Goal: Information Seeking & Learning: Learn about a topic

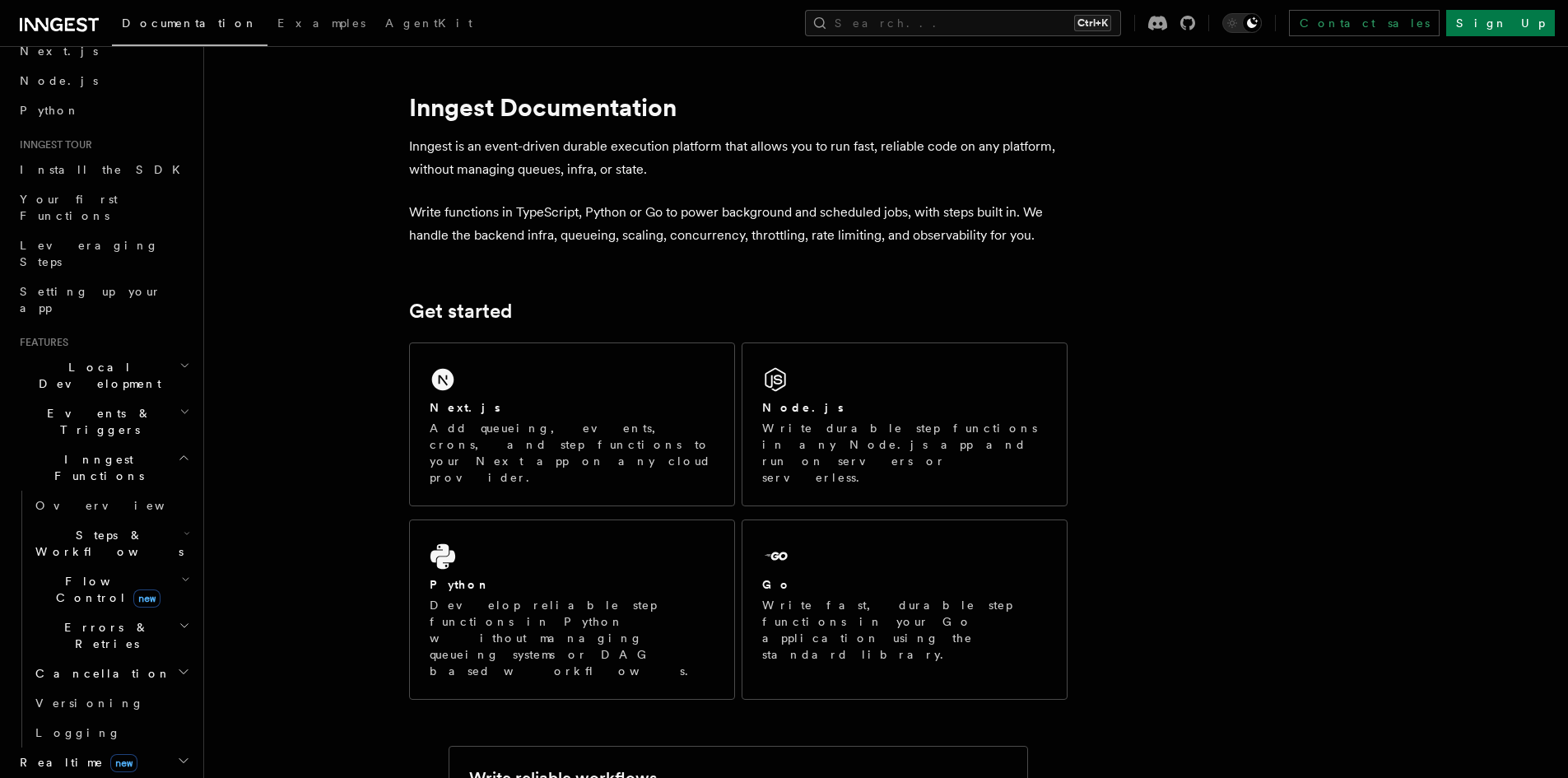
scroll to position [164, 0]
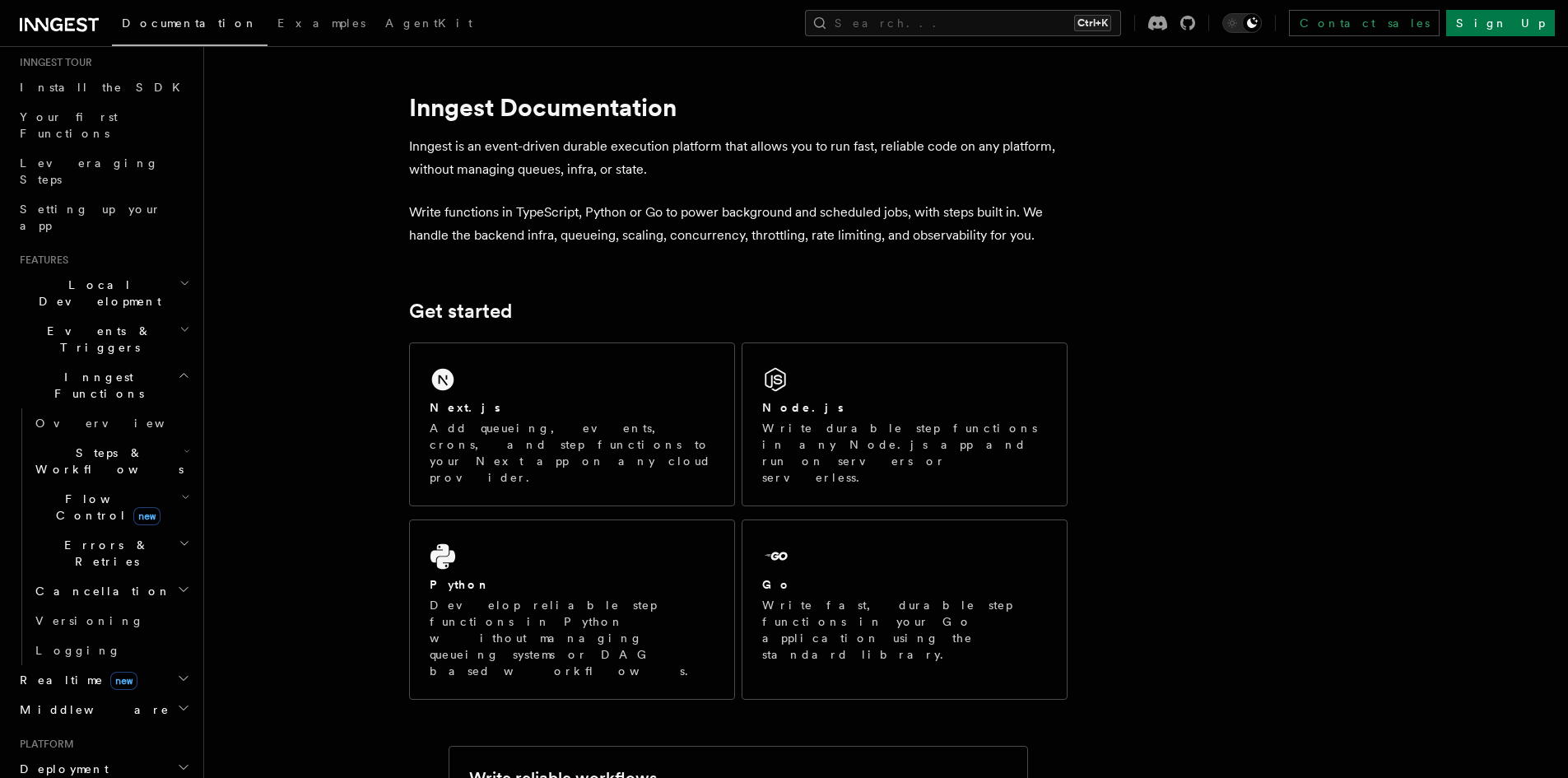
click at [50, 276] on span "Local Development" at bounding box center [96, 293] width 166 height 33
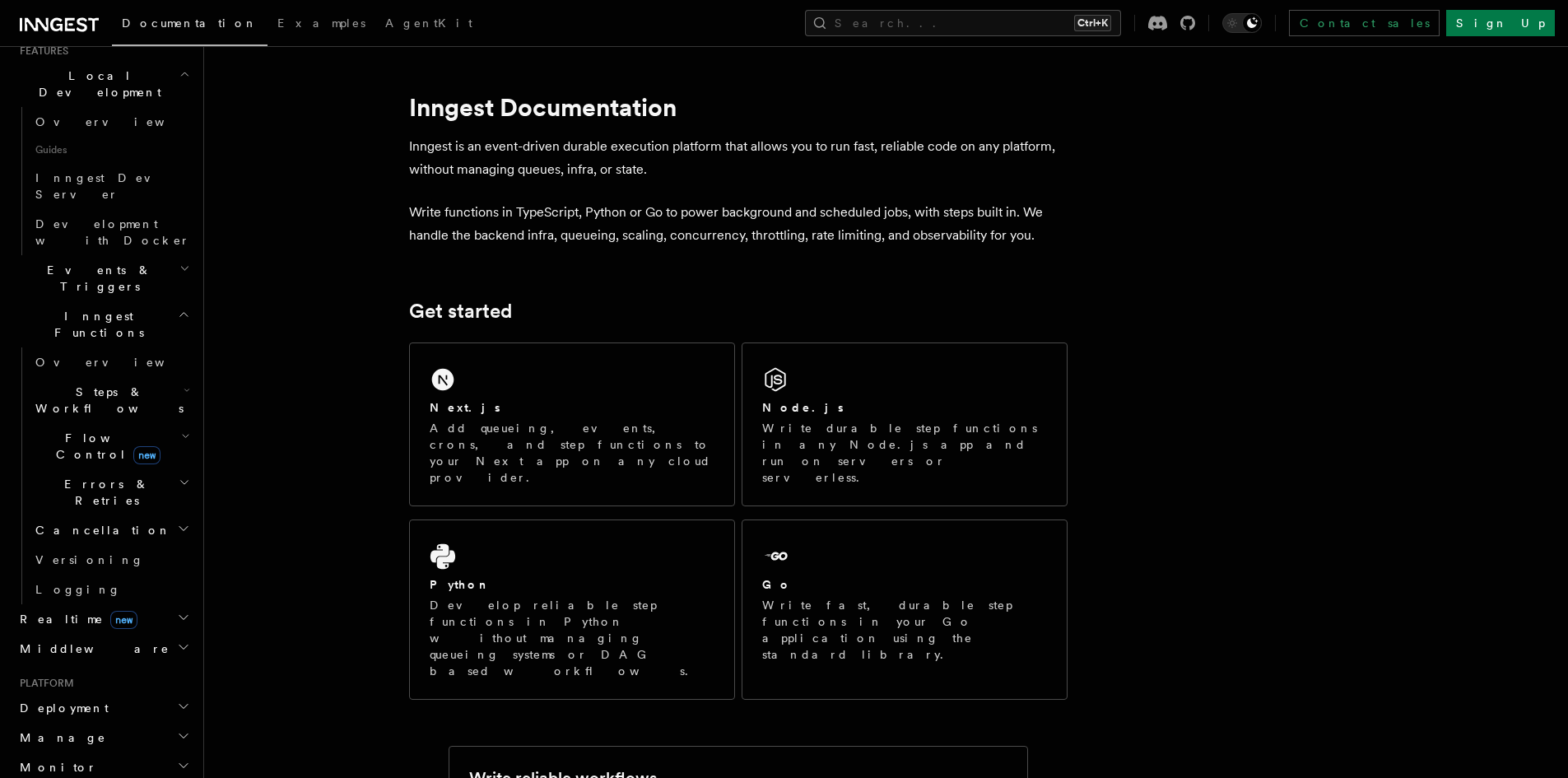
scroll to position [411, 0]
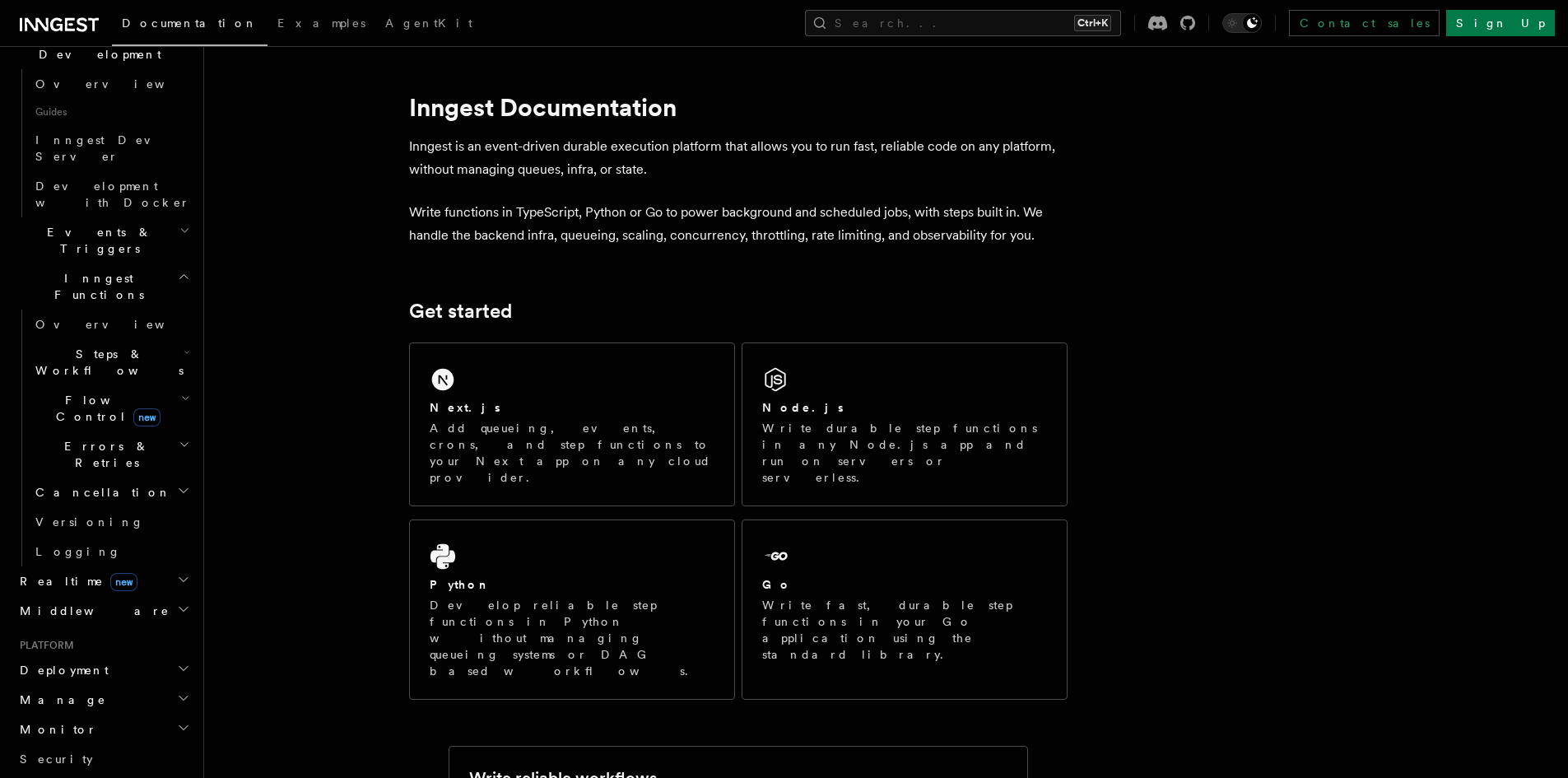
click at [163, 263] on h2 "Inngest Functions" at bounding box center [103, 286] width 180 height 46
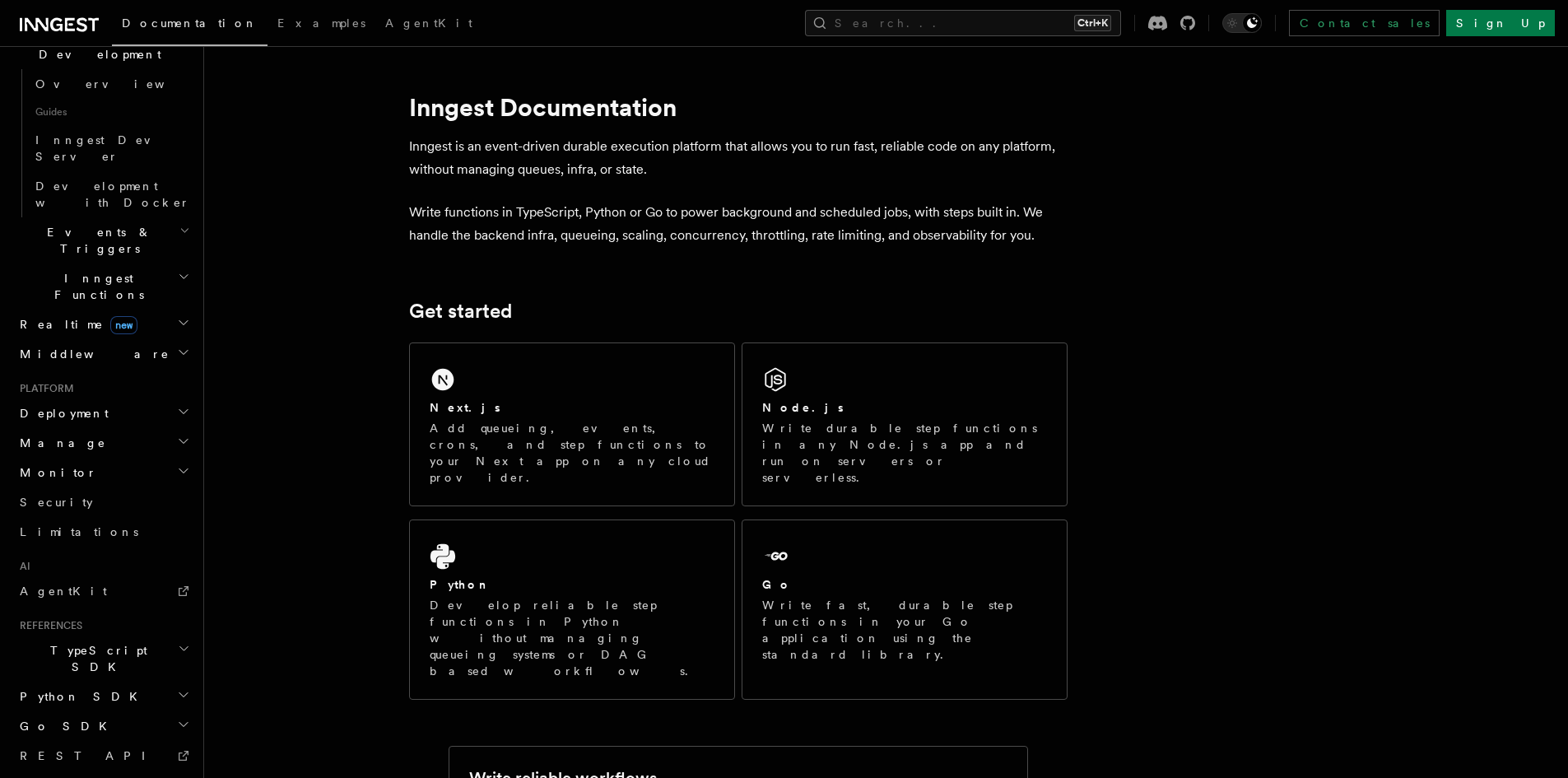
click at [83, 405] on span "Deployment" at bounding box center [61, 413] width 96 height 17
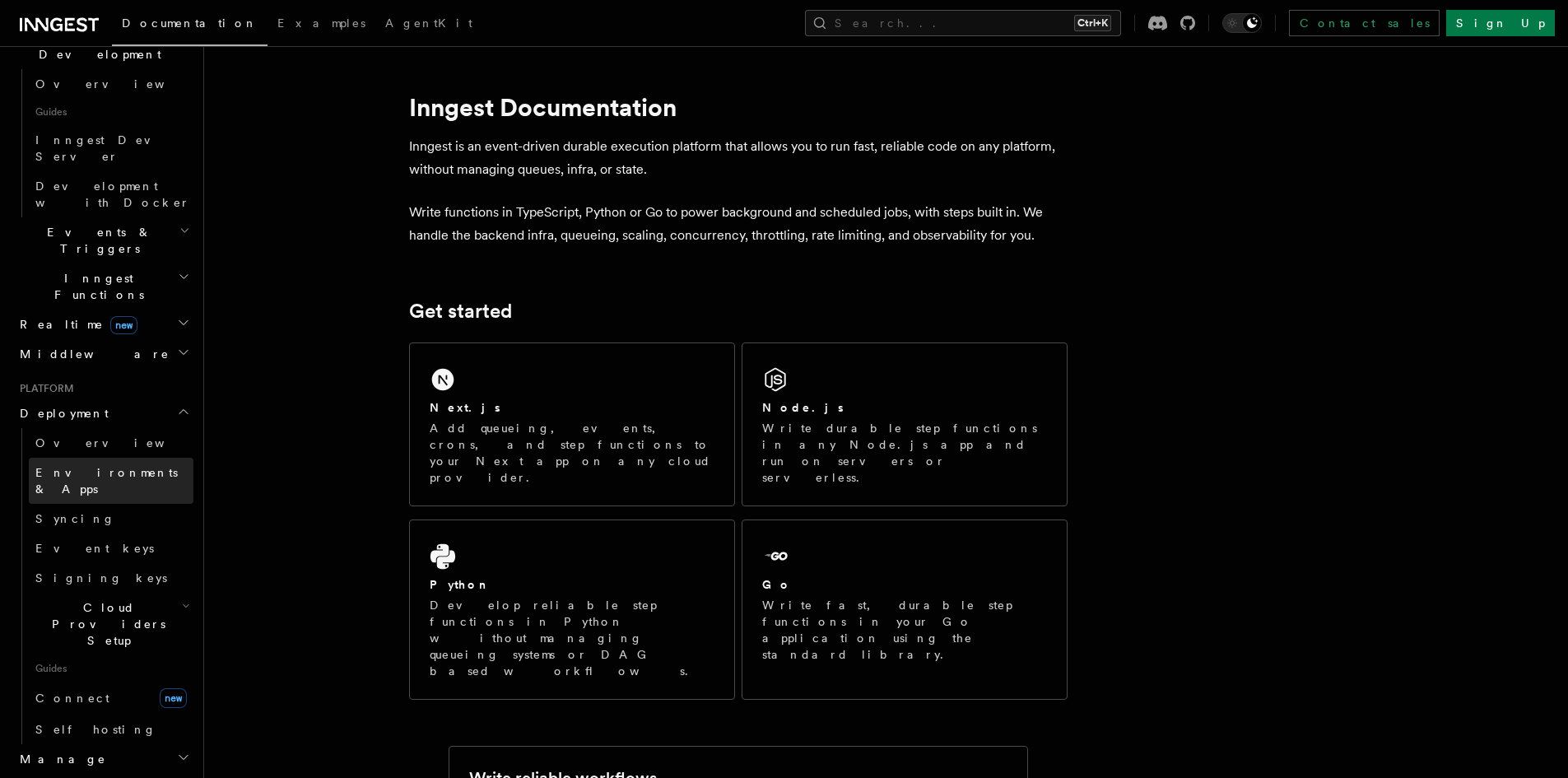
click at [103, 466] on span "Environments & Apps" at bounding box center [107, 481] width 143 height 30
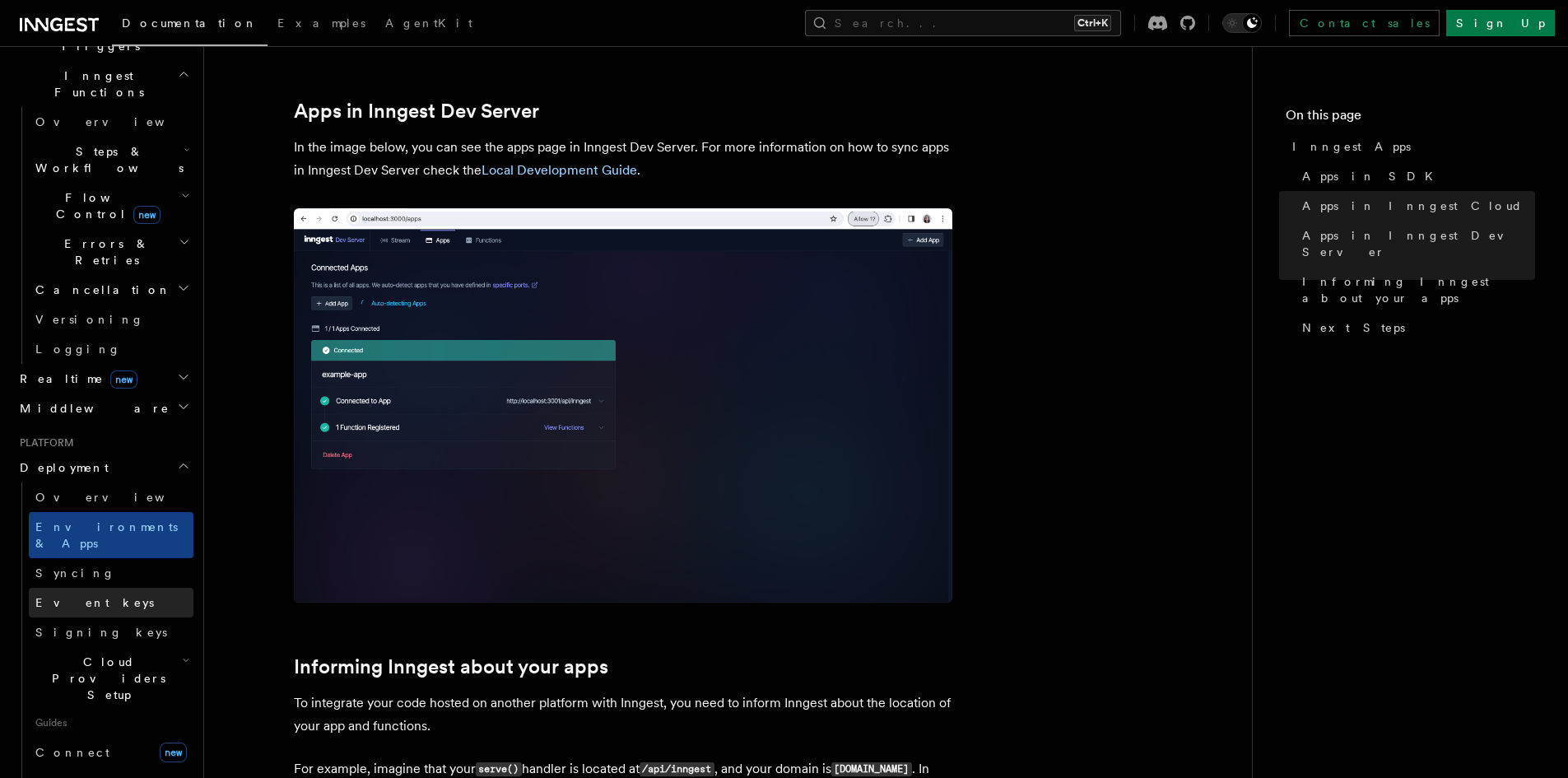
scroll to position [494, 0]
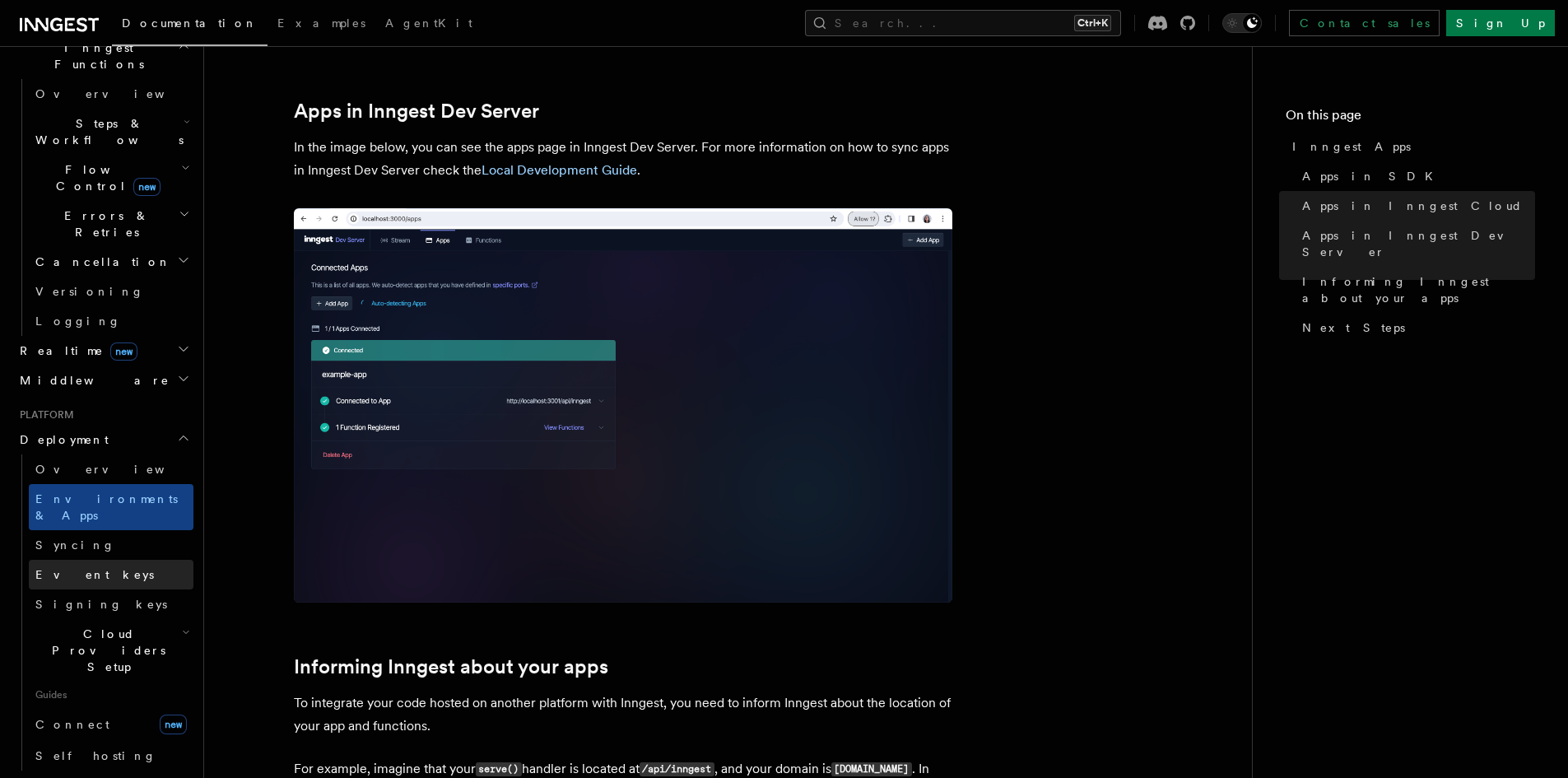
click at [93, 560] on link "Event keys" at bounding box center [110, 575] width 164 height 30
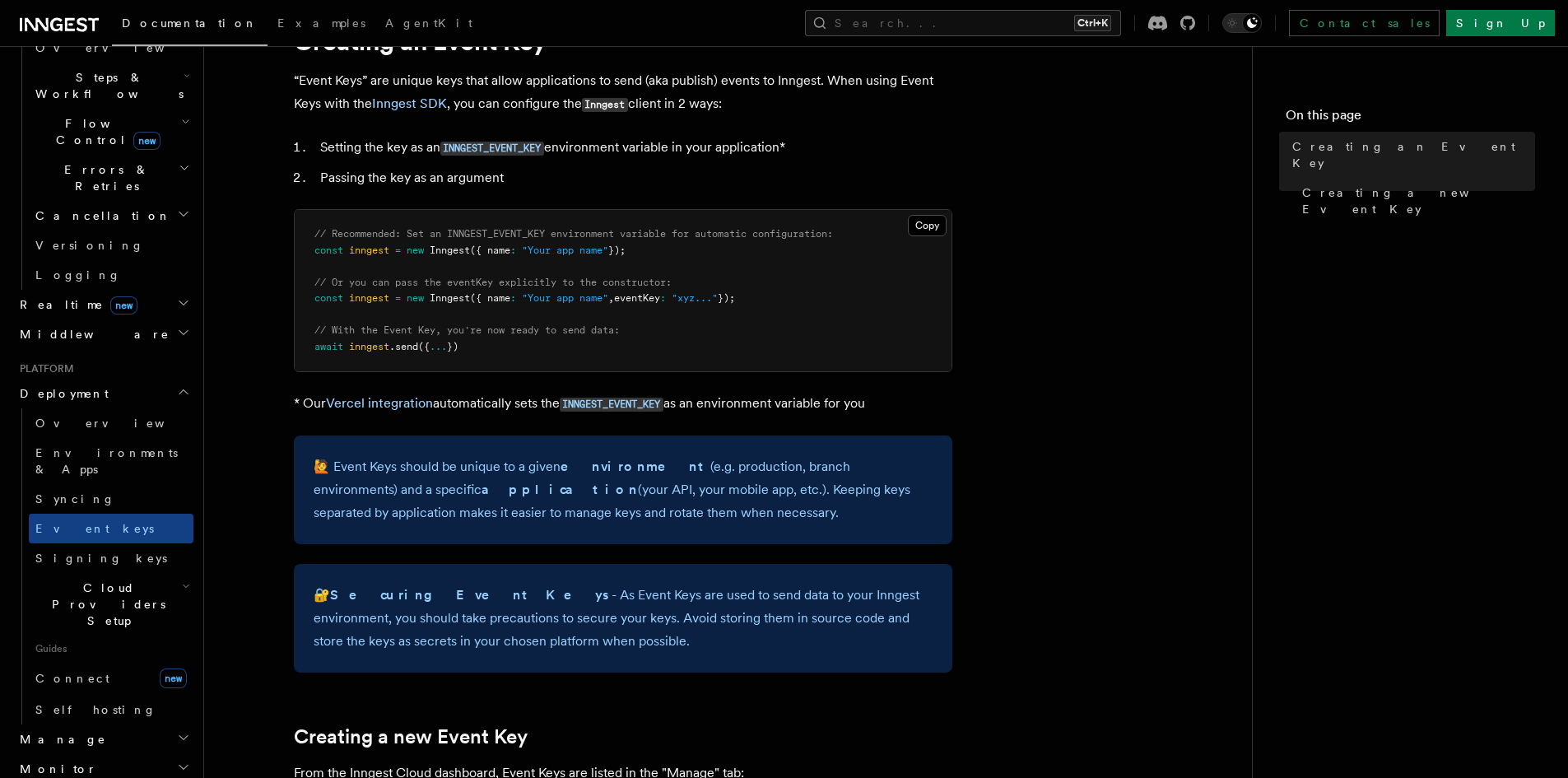
scroll to position [329, 0]
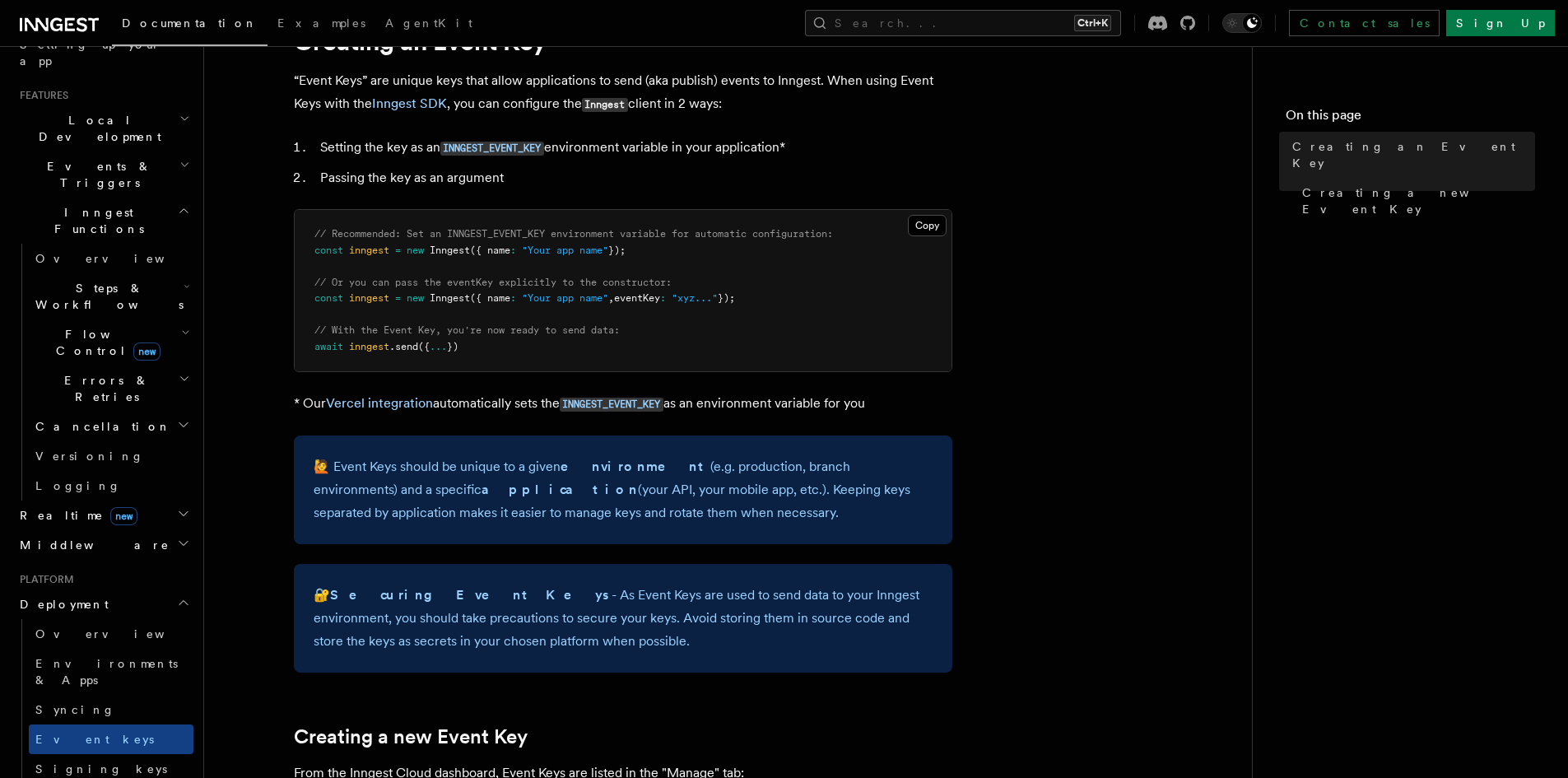
click at [63, 596] on span "Deployment" at bounding box center [61, 604] width 96 height 17
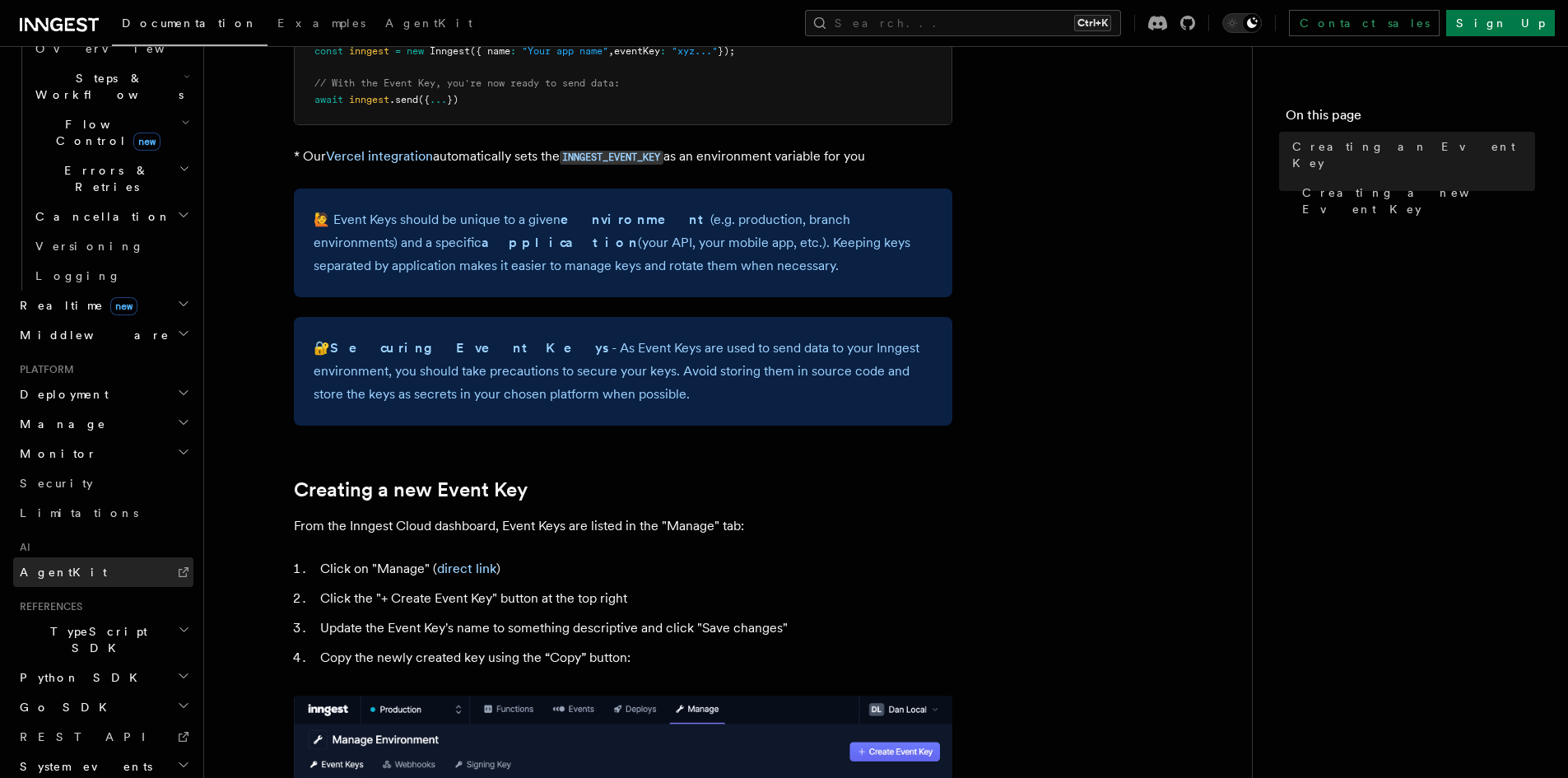
click at [75, 557] on link "AgentKit" at bounding box center [103, 572] width 180 height 30
